Goal: Transaction & Acquisition: Purchase product/service

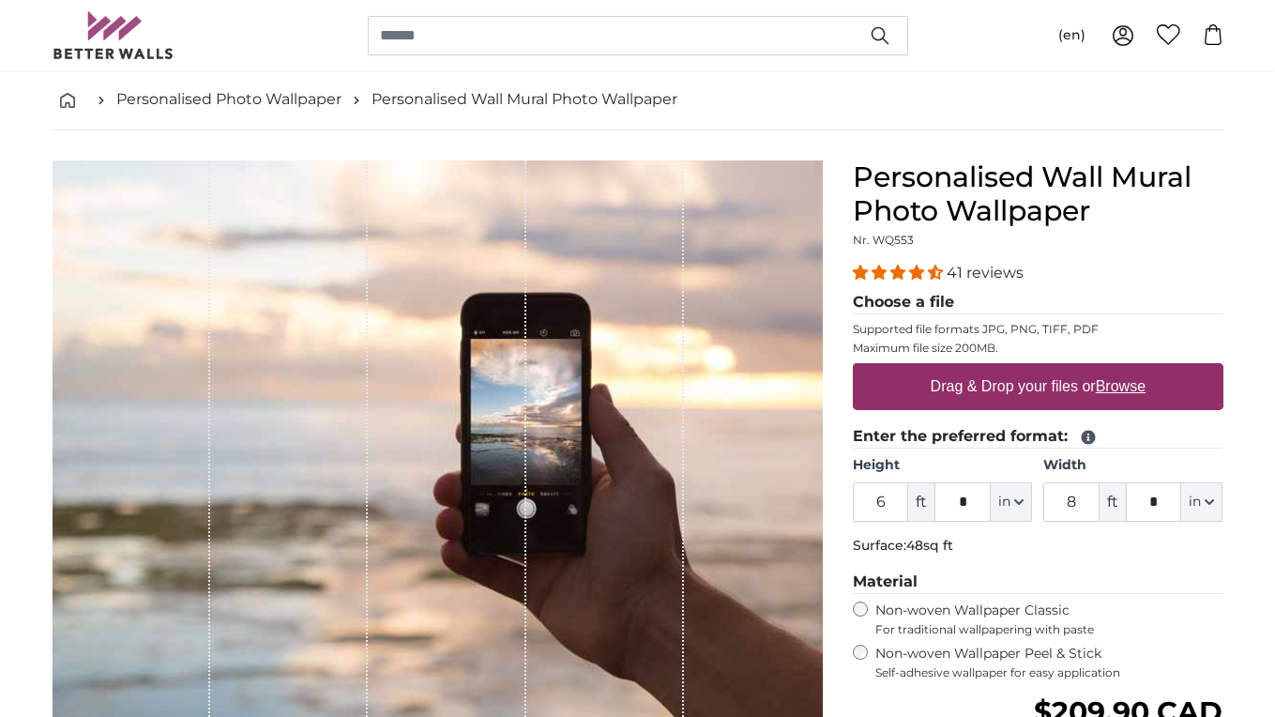
scroll to position [88, 0]
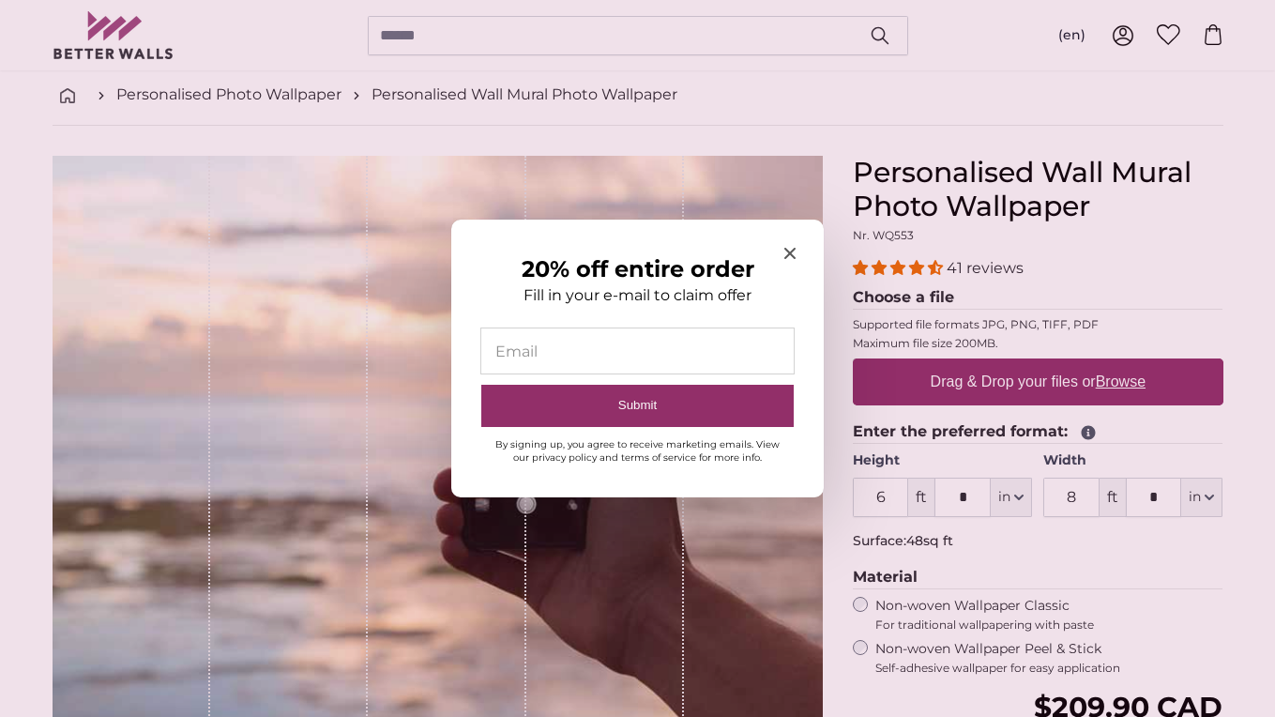
click at [1120, 376] on section "20% off entire order Fill in your e-mail to claim offer Email Submit By signing…" at bounding box center [637, 358] width 1275 height 717
click at [790, 249] on icon "Close modal" at bounding box center [789, 253] width 11 height 11
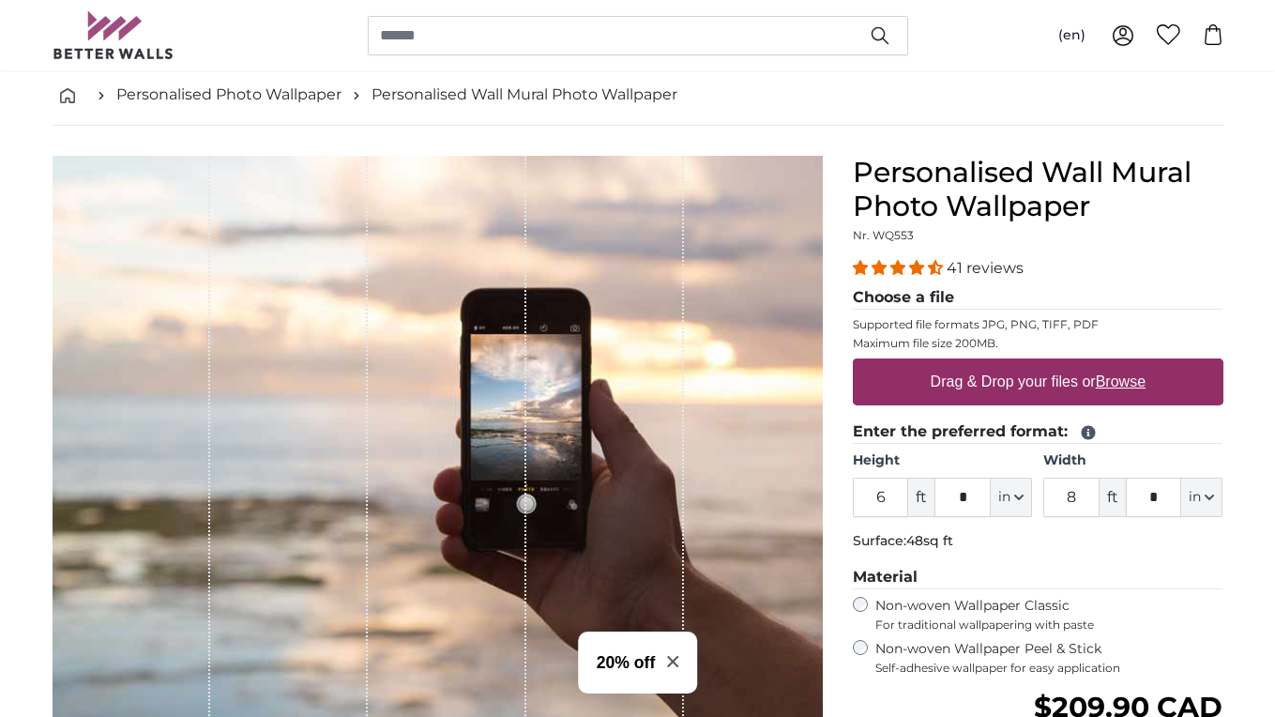
click at [1108, 373] on u "Browse" at bounding box center [1120, 381] width 50 height 16
click at [1108, 364] on input "Drag & Drop your files or Browse" at bounding box center [1038, 361] width 370 height 6
type input "**********"
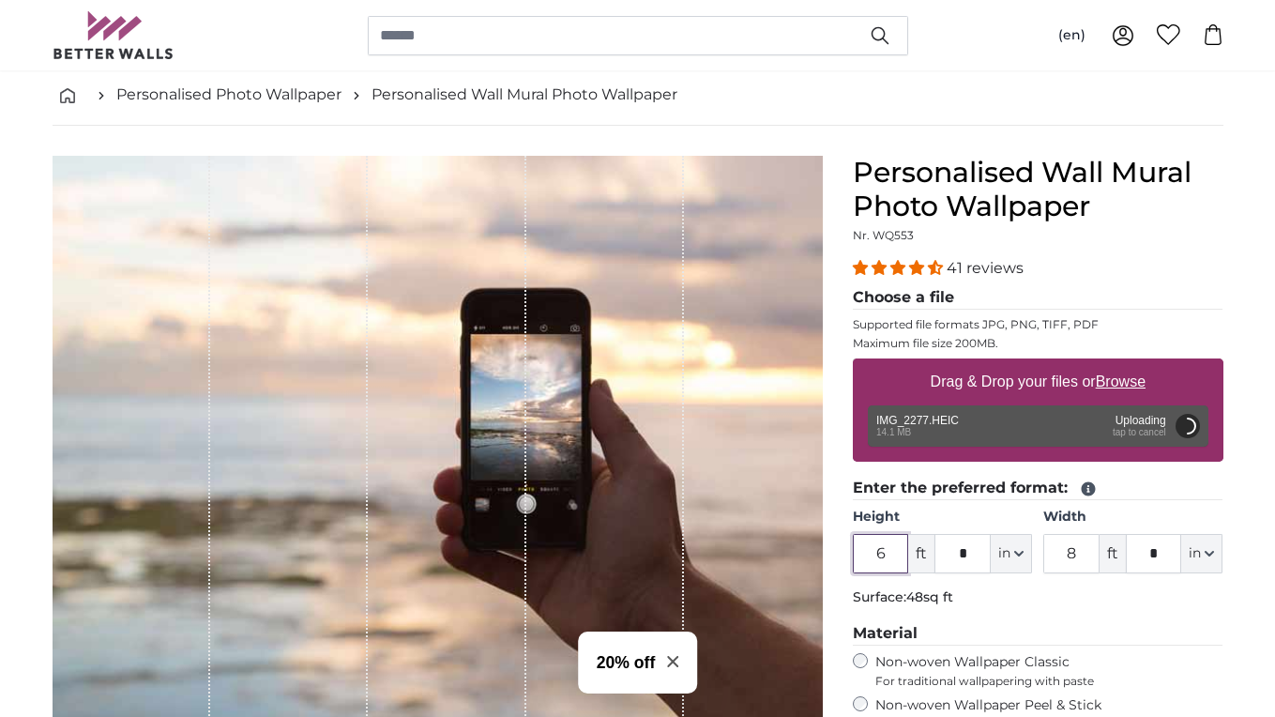
click at [885, 555] on input "6" at bounding box center [881, 553] width 56 height 39
type input "7"
type input "*"
type input "19"
type input "**"
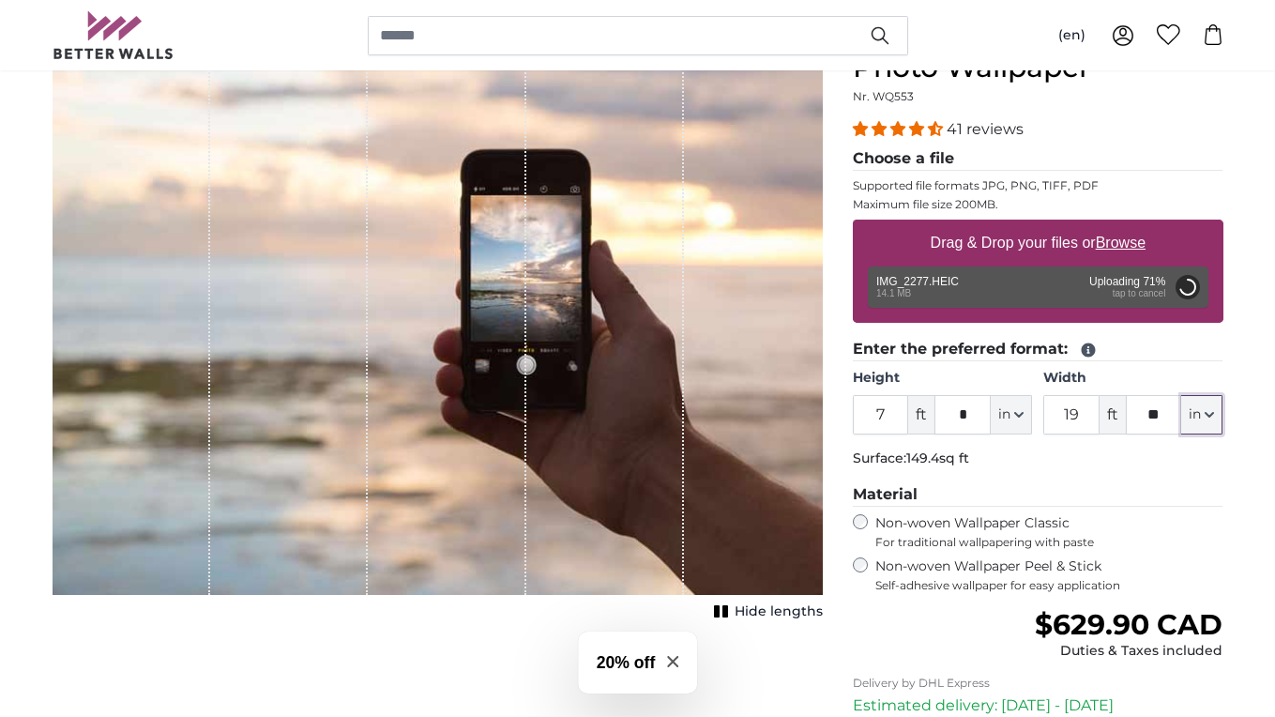
scroll to position [251, 0]
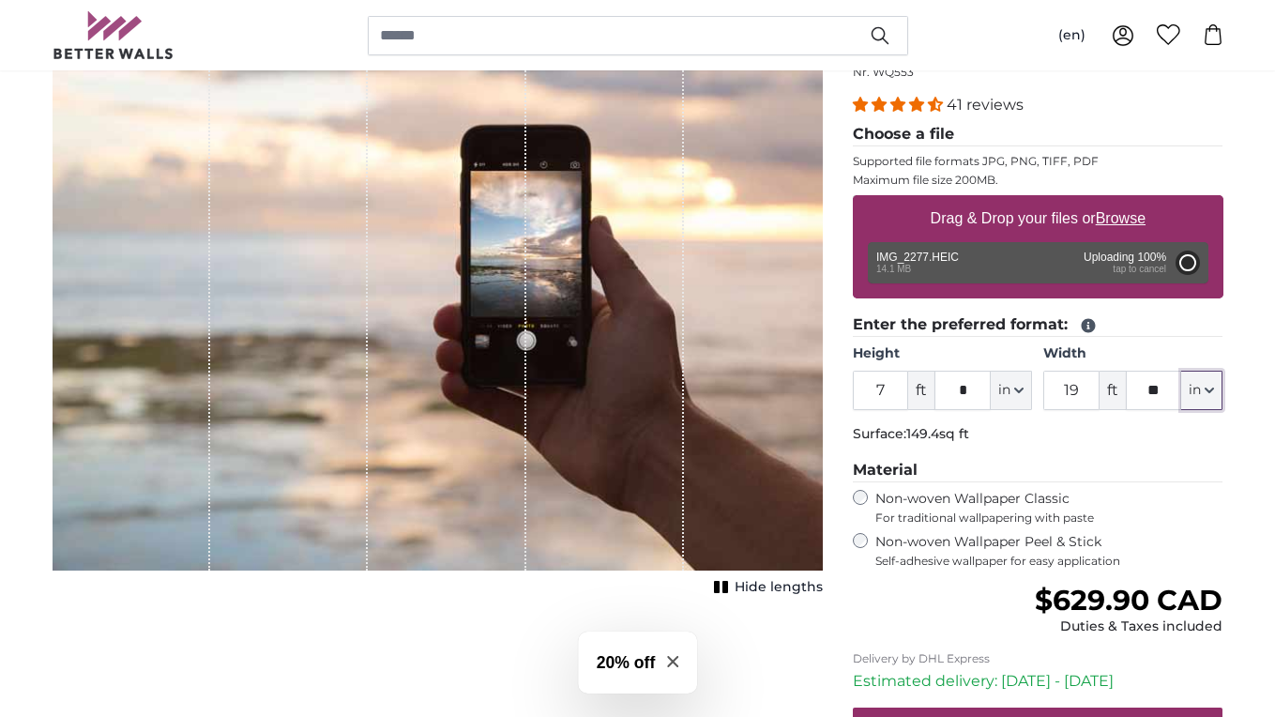
type input "6"
type input "*"
type input "16"
type input "*"
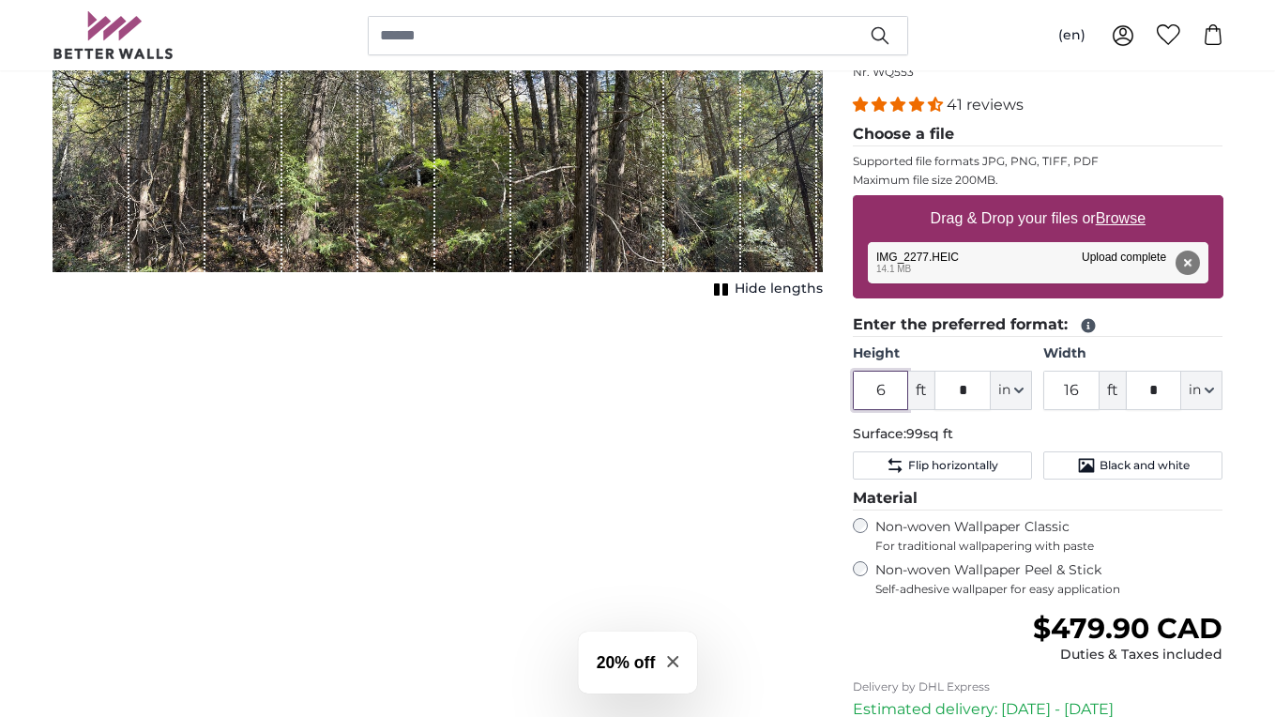
click at [885, 386] on input "6" at bounding box center [881, 389] width 56 height 39
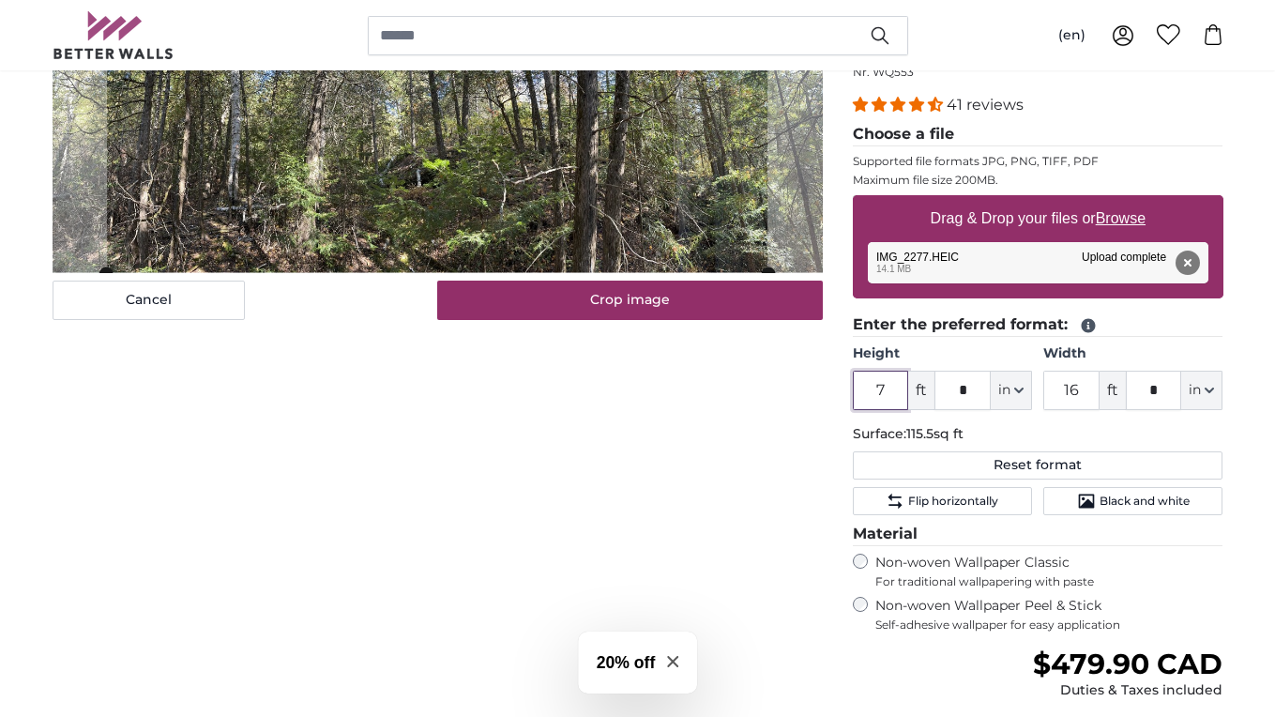
type input "7"
type input "*"
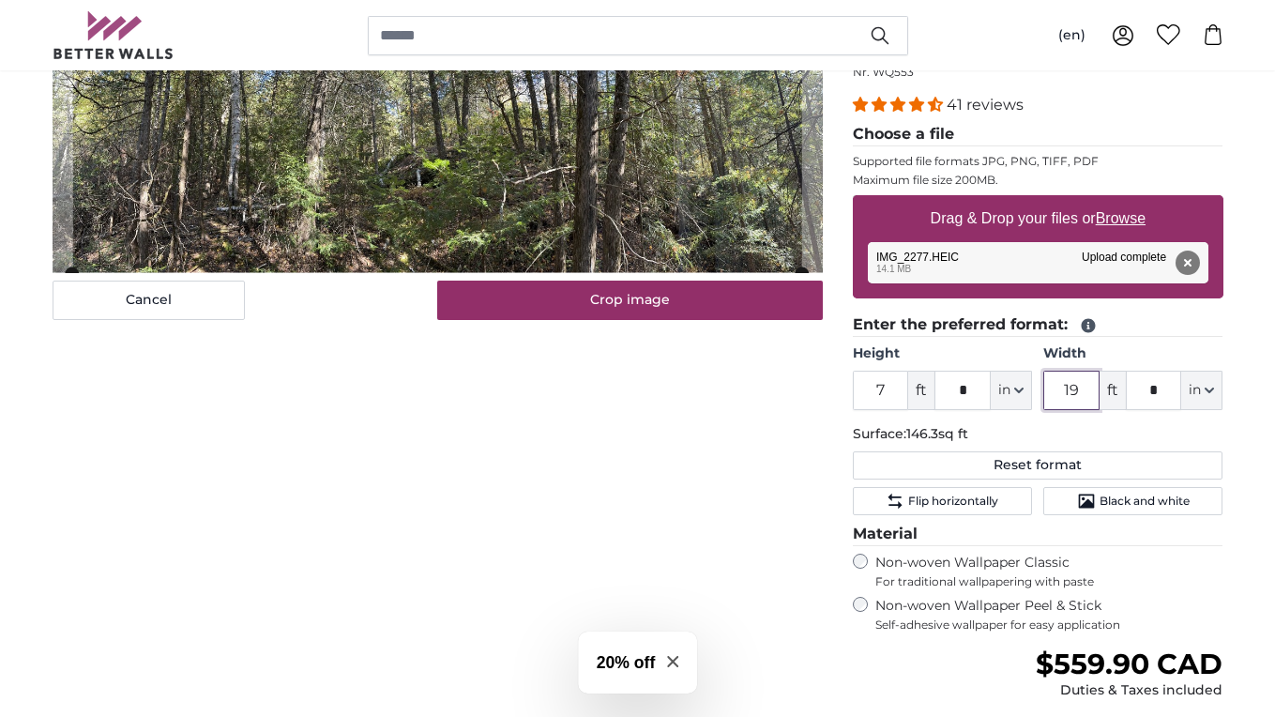
type input "19"
type input "**"
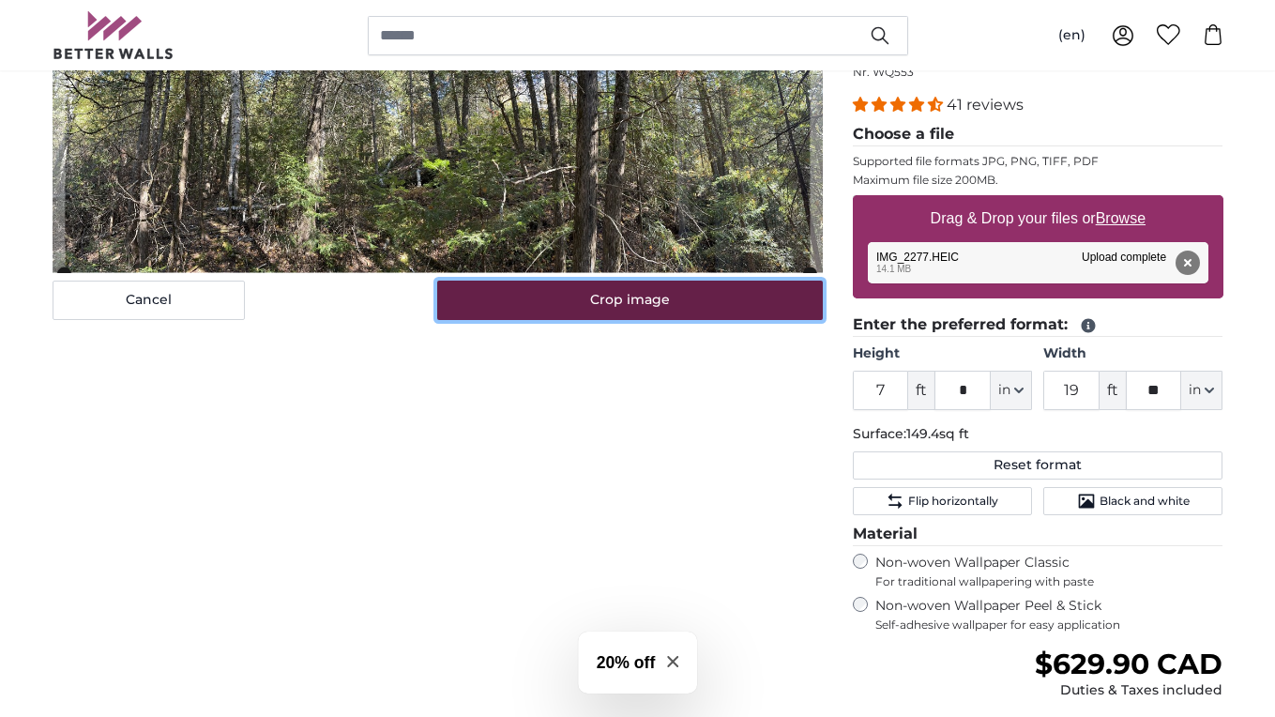
click at [568, 292] on button "Crop image" at bounding box center [629, 299] width 385 height 39
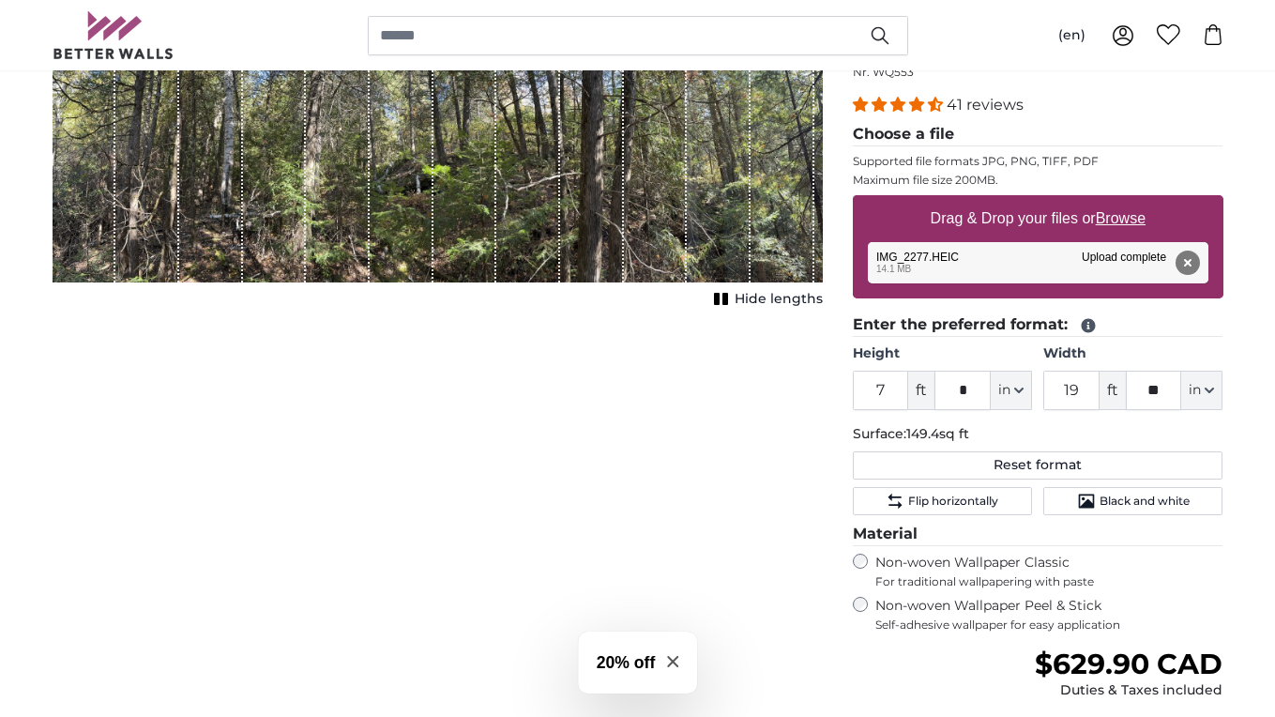
drag, startPoint x: 605, startPoint y: 204, endPoint x: 603, endPoint y: 246, distance: 41.3
click at [603, 246] on div "1 of 1" at bounding box center [592, 137] width 64 height 290
drag, startPoint x: 596, startPoint y: 254, endPoint x: 595, endPoint y: 192, distance: 61.9
click at [595, 191] on div "1 of 1" at bounding box center [592, 137] width 64 height 290
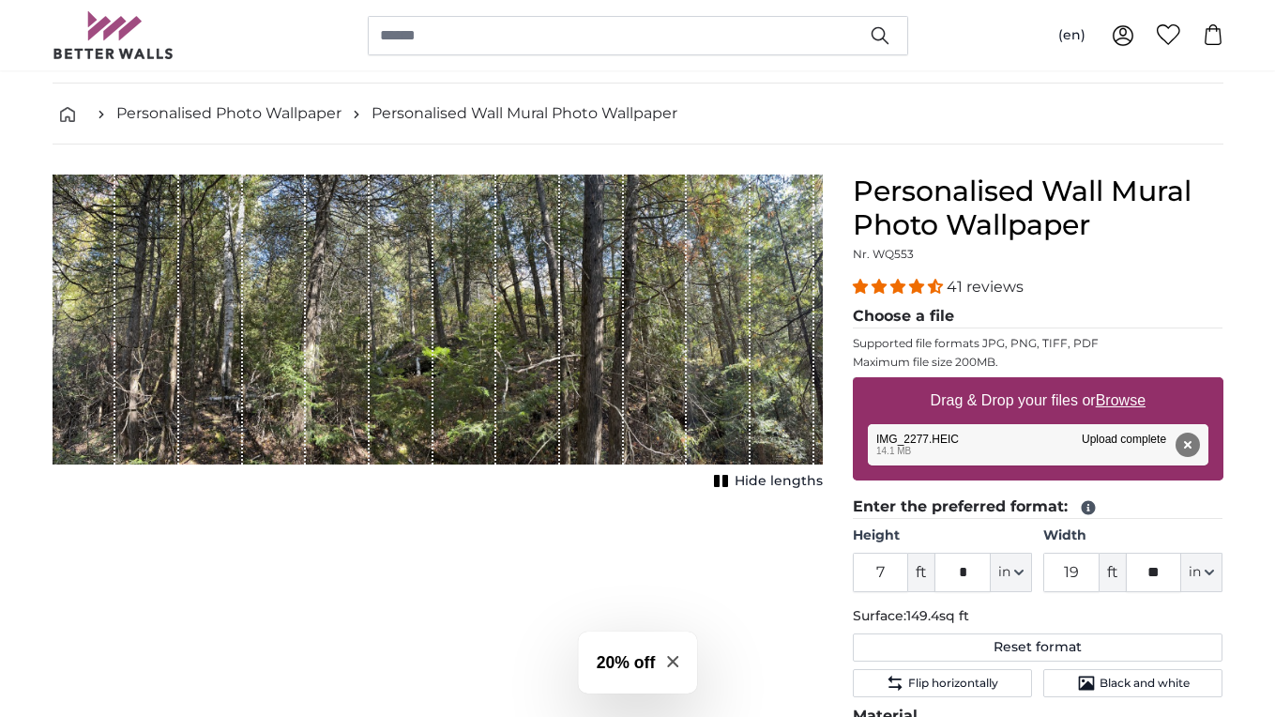
scroll to position [65, 0]
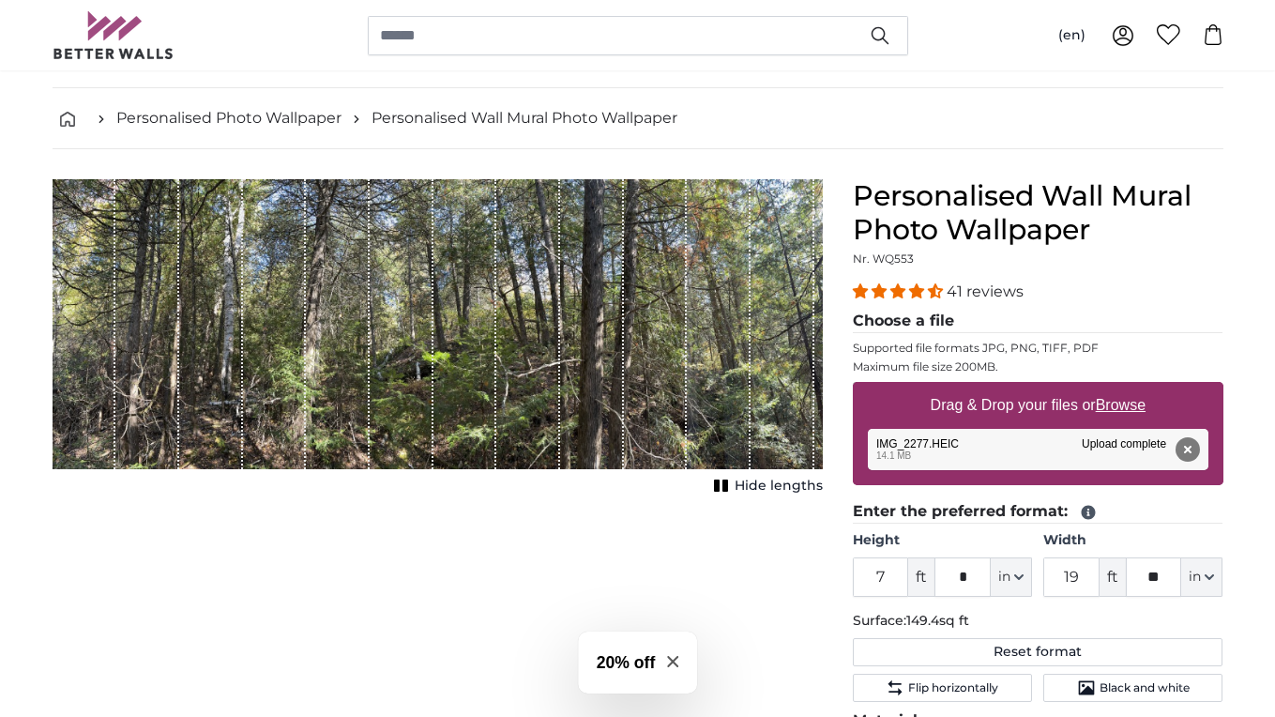
click at [728, 480] on rect "1 of 1" at bounding box center [725, 485] width 6 height 12
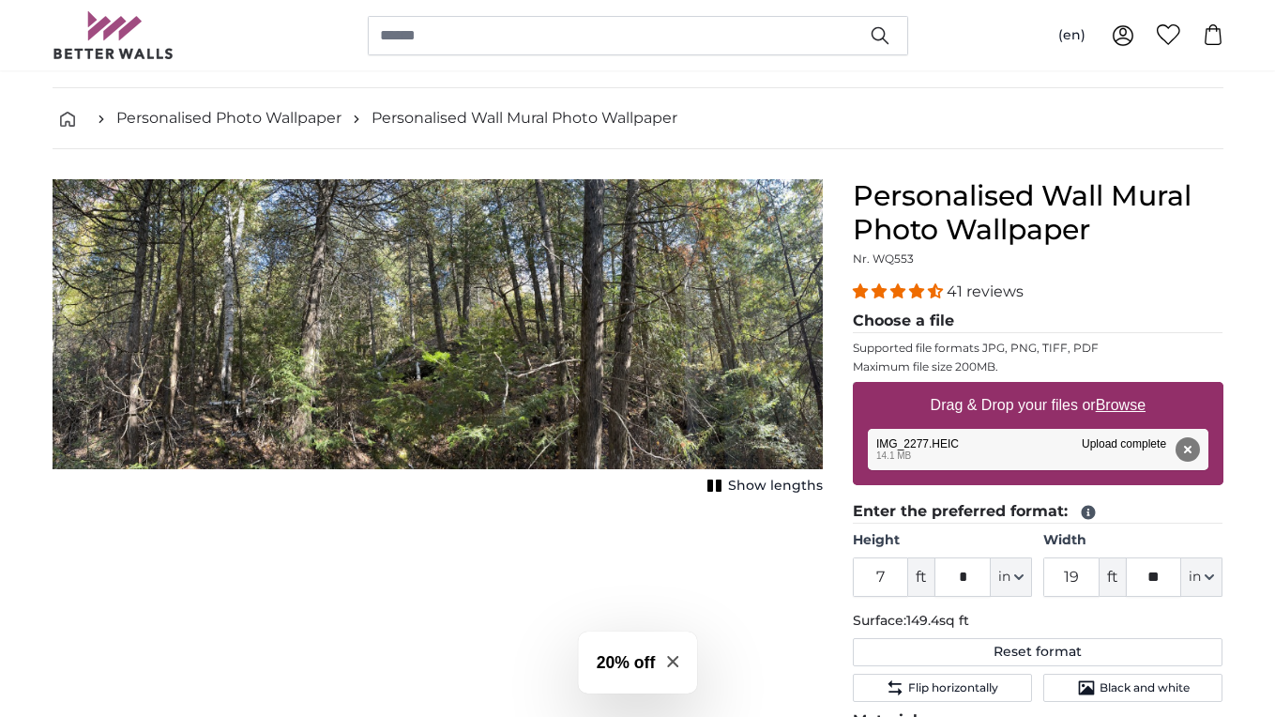
click at [730, 480] on span "Show lengths" at bounding box center [775, 485] width 95 height 19
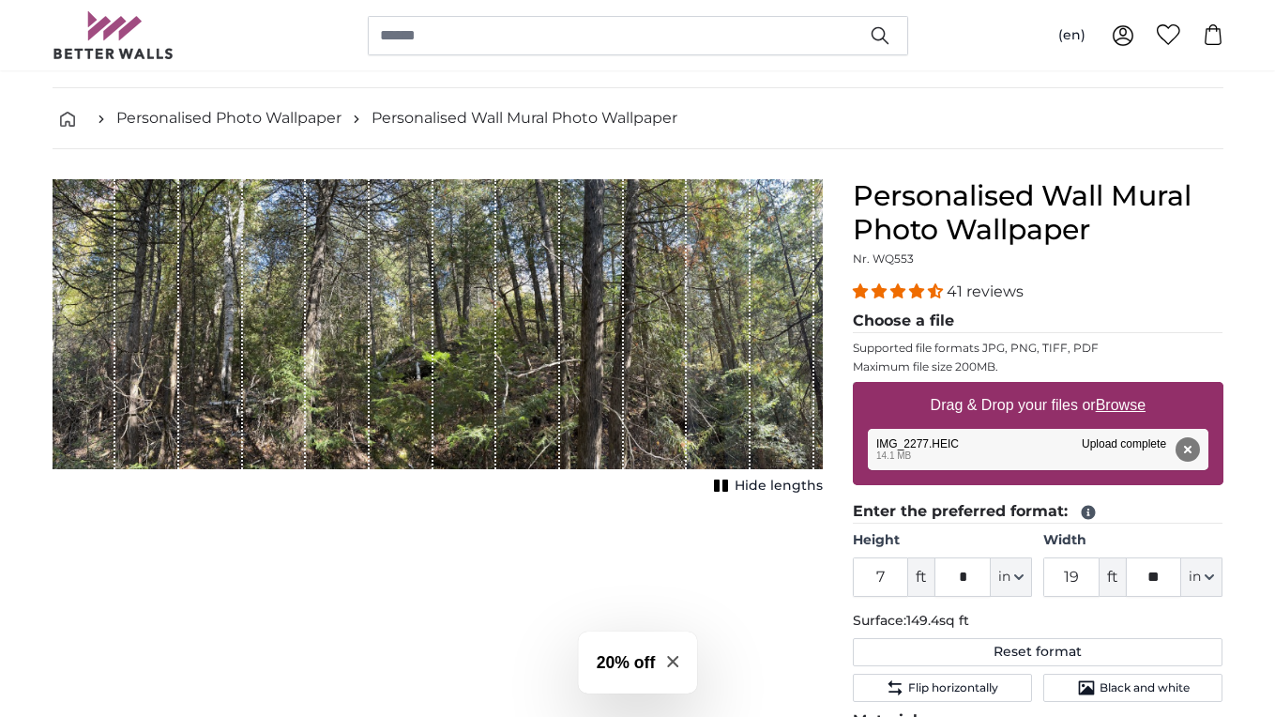
click at [728, 480] on rect "1 of 1" at bounding box center [725, 485] width 6 height 12
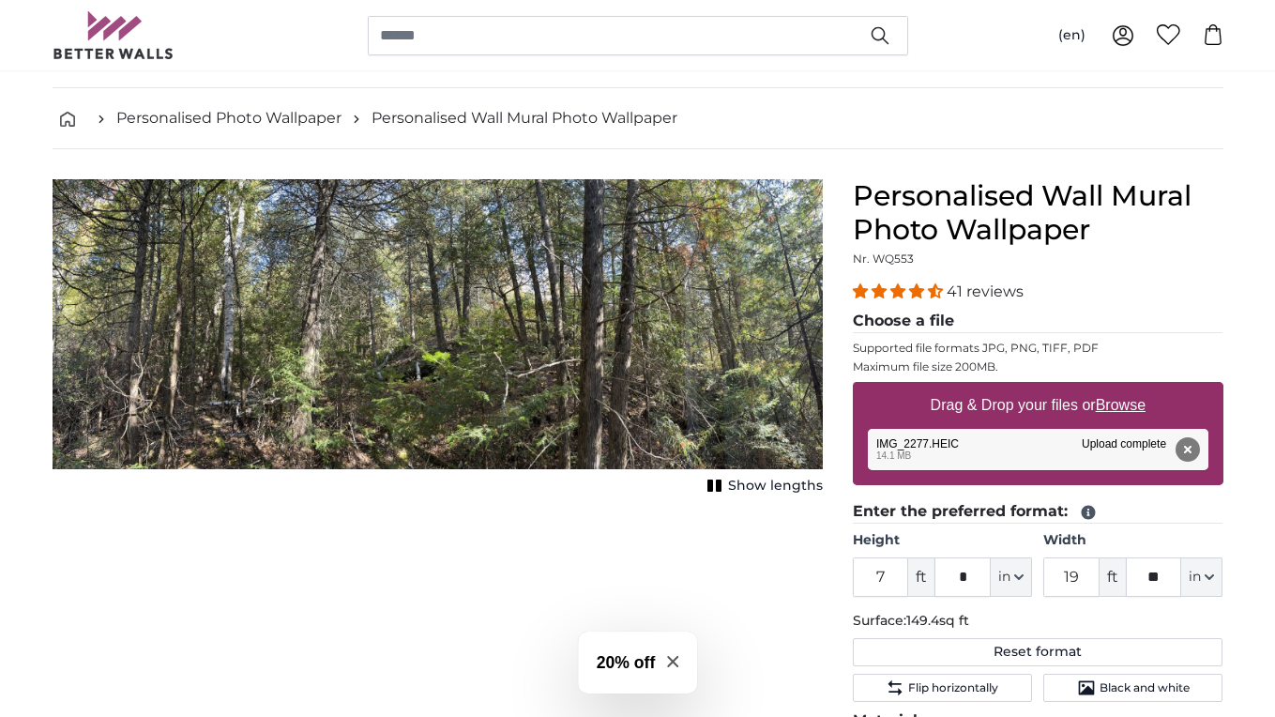
click at [730, 480] on span "Show lengths" at bounding box center [775, 485] width 95 height 19
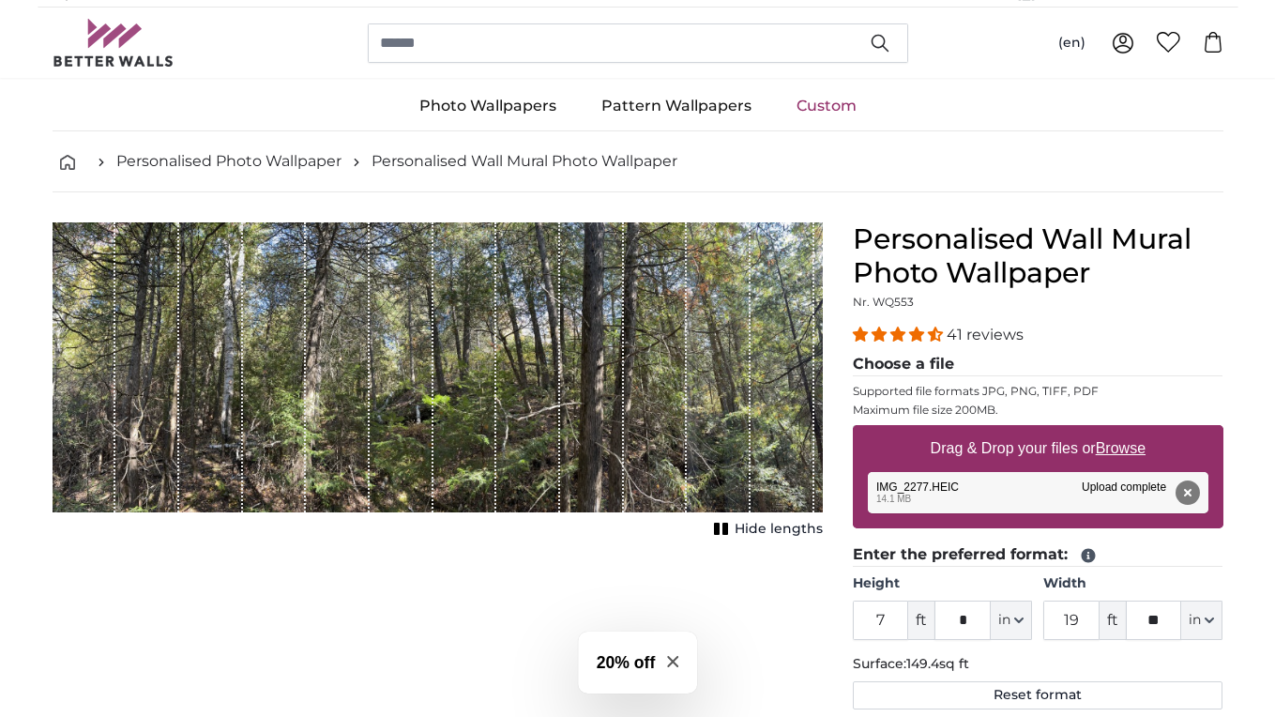
scroll to position [0, 0]
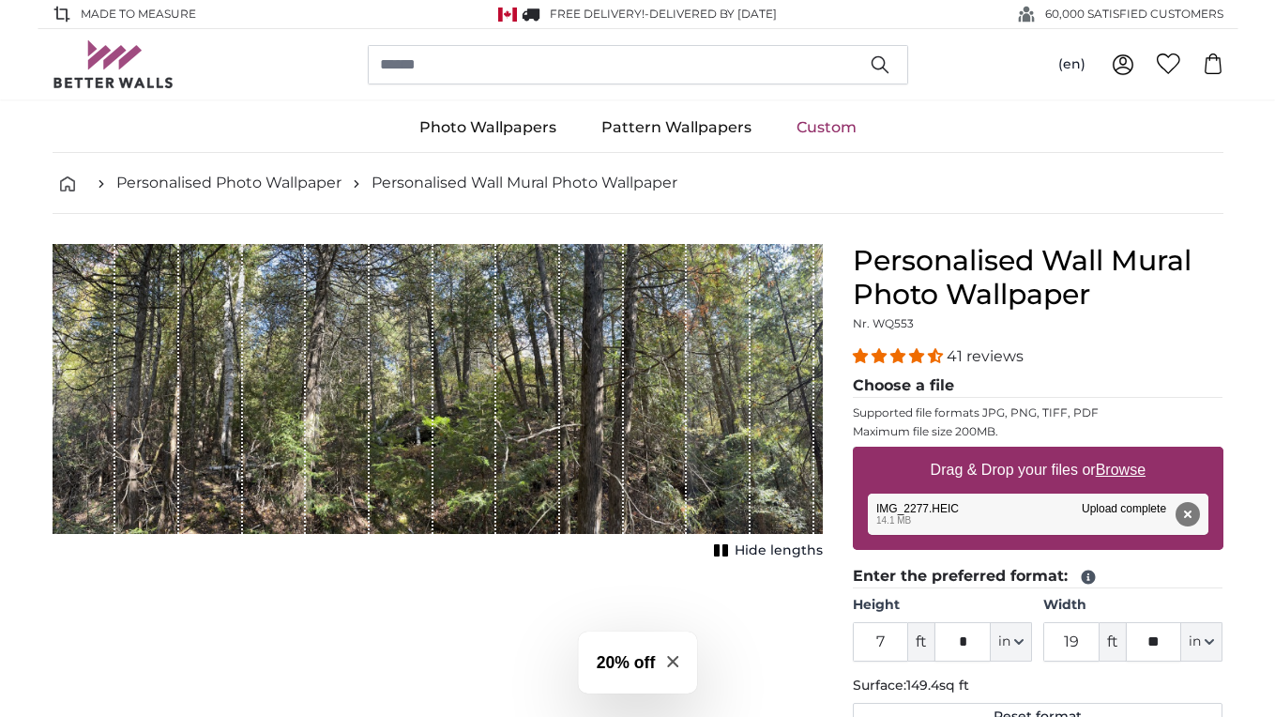
click at [746, 550] on span "Hide lengths" at bounding box center [778, 550] width 88 height 19
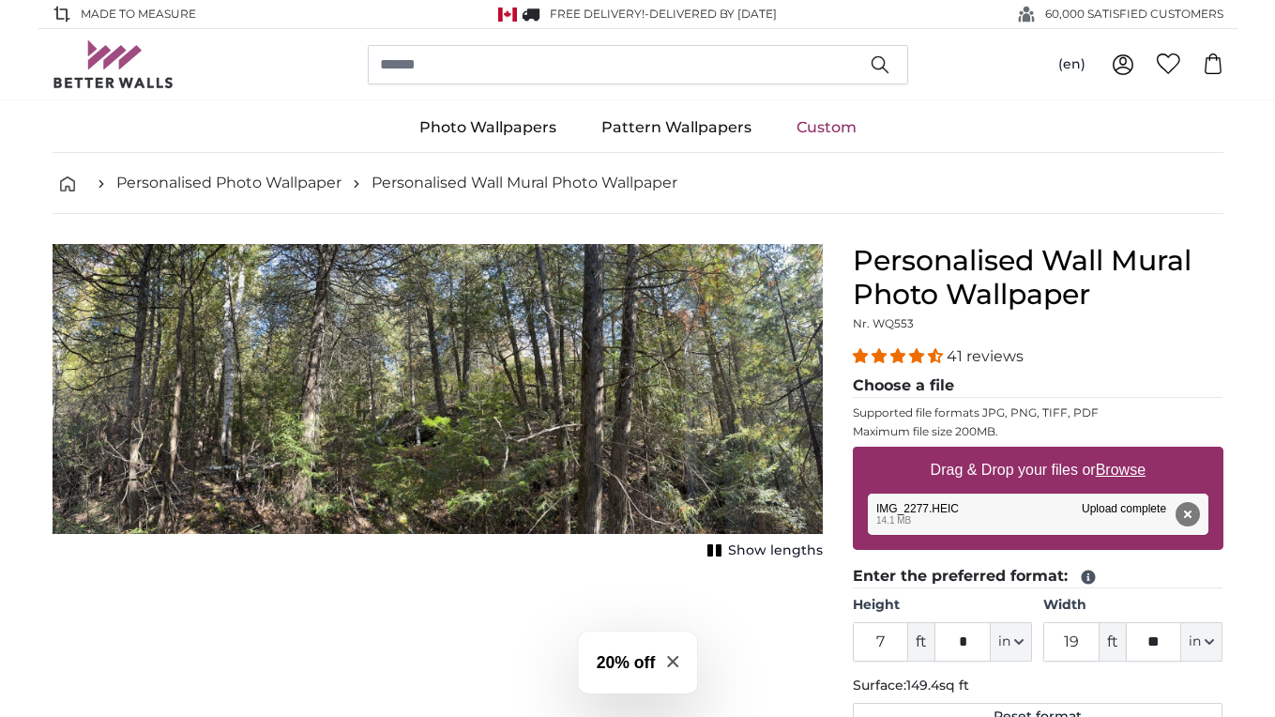
click at [629, 660] on h3 "20% off" at bounding box center [625, 662] width 59 height 24
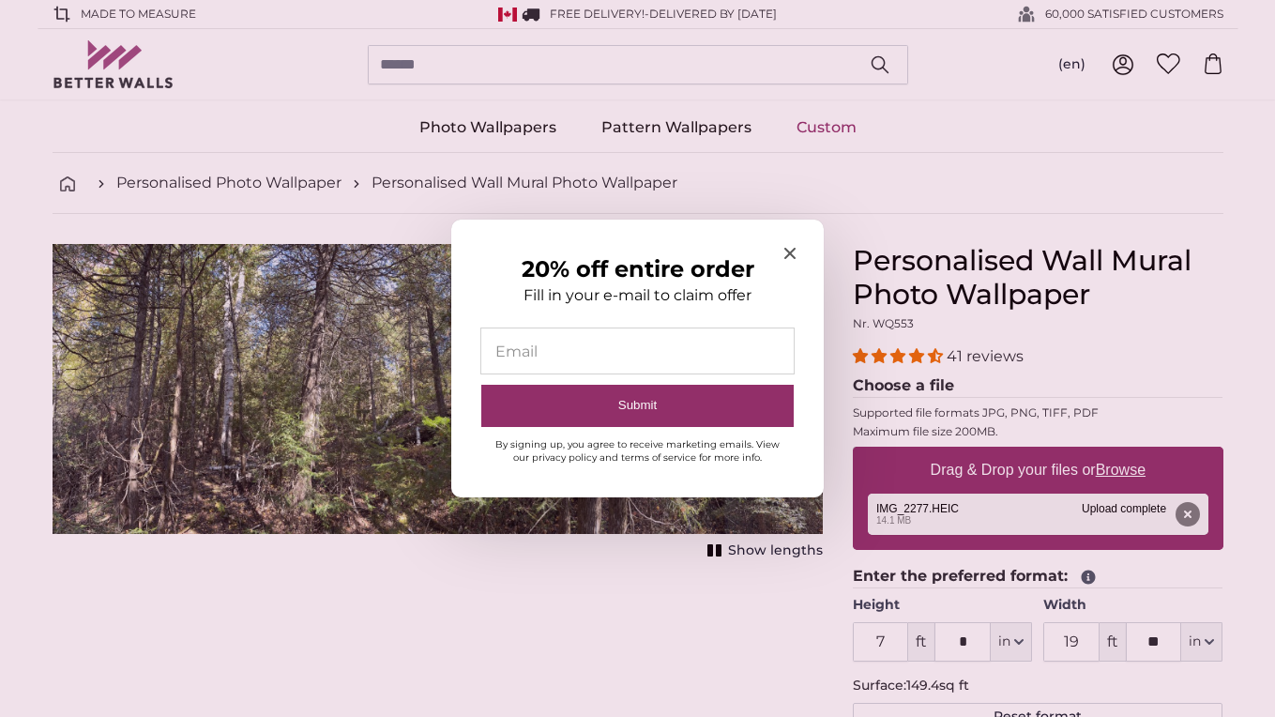
click at [781, 257] on h2 "20% off entire order" at bounding box center [637, 269] width 316 height 24
click at [788, 256] on icon "Close modal" at bounding box center [789, 253] width 11 height 11
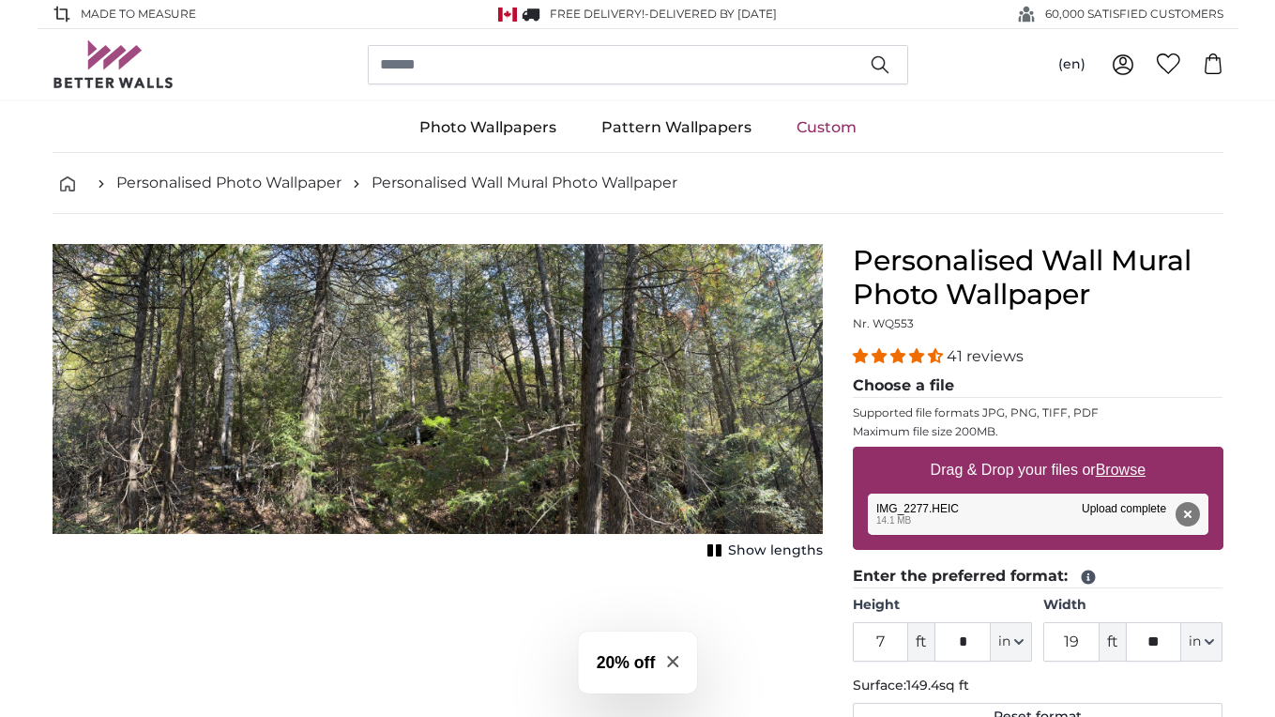
click at [724, 548] on icon "1 of 1" at bounding box center [714, 550] width 19 height 14
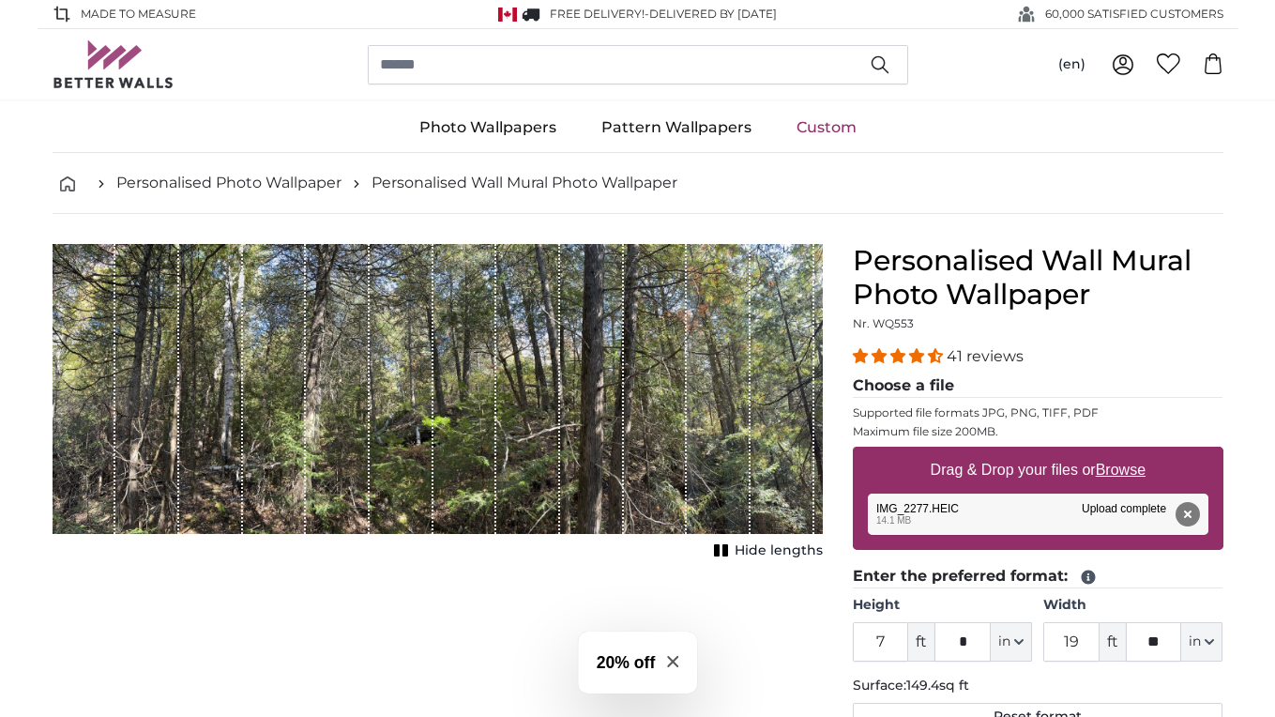
click at [726, 548] on rect "1 of 1" at bounding box center [725, 550] width 6 height 12
